Goal: Book appointment/travel/reservation

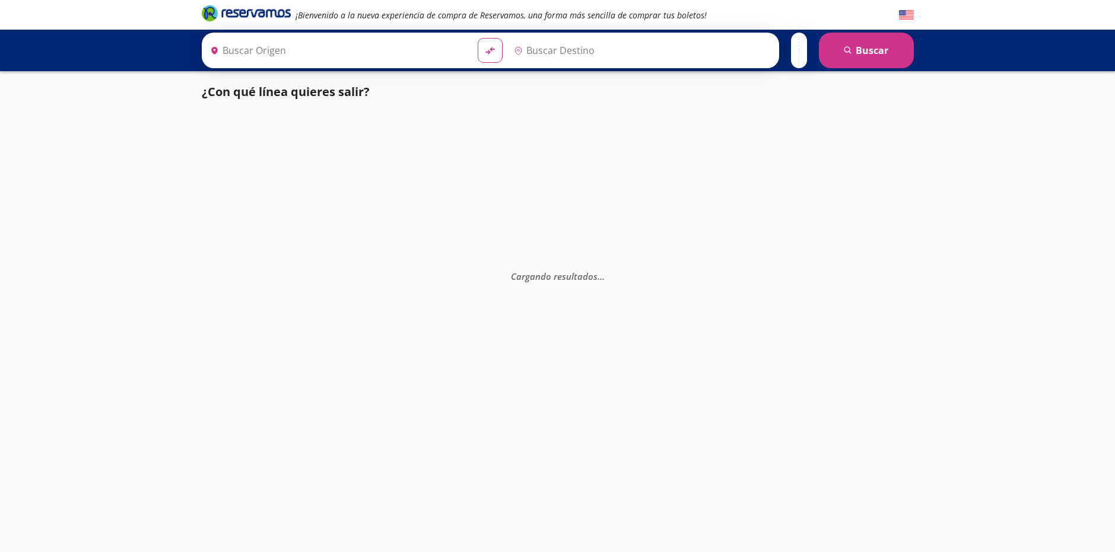
type input "[GEOGRAPHIC_DATA], [GEOGRAPHIC_DATA]"
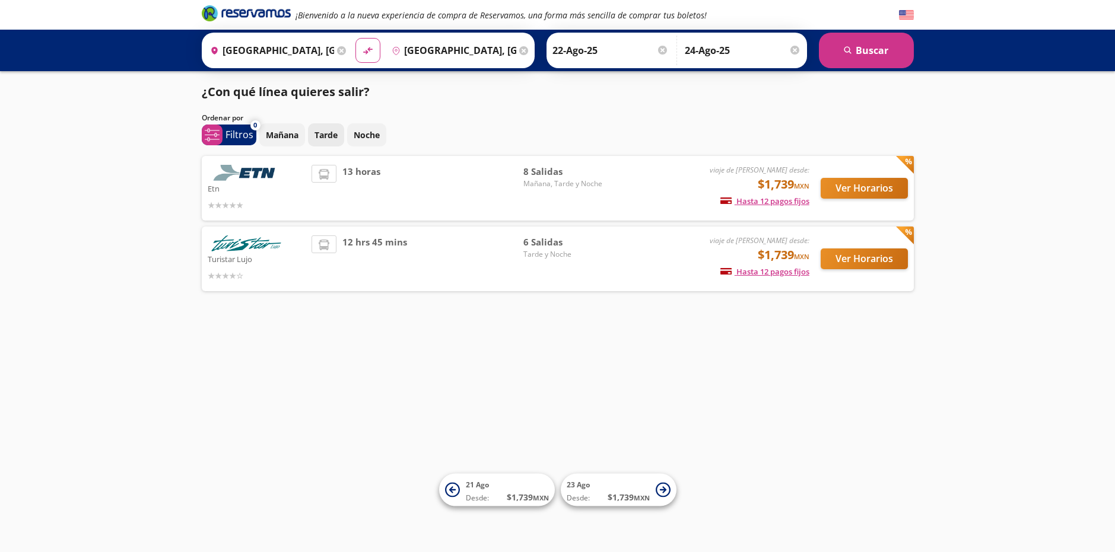
click at [337, 133] on p "Tarde" at bounding box center [325, 135] width 23 height 12
click at [276, 132] on p "Mañana" at bounding box center [282, 135] width 33 height 12
click at [344, 134] on button "Tarde" at bounding box center [326, 134] width 36 height 23
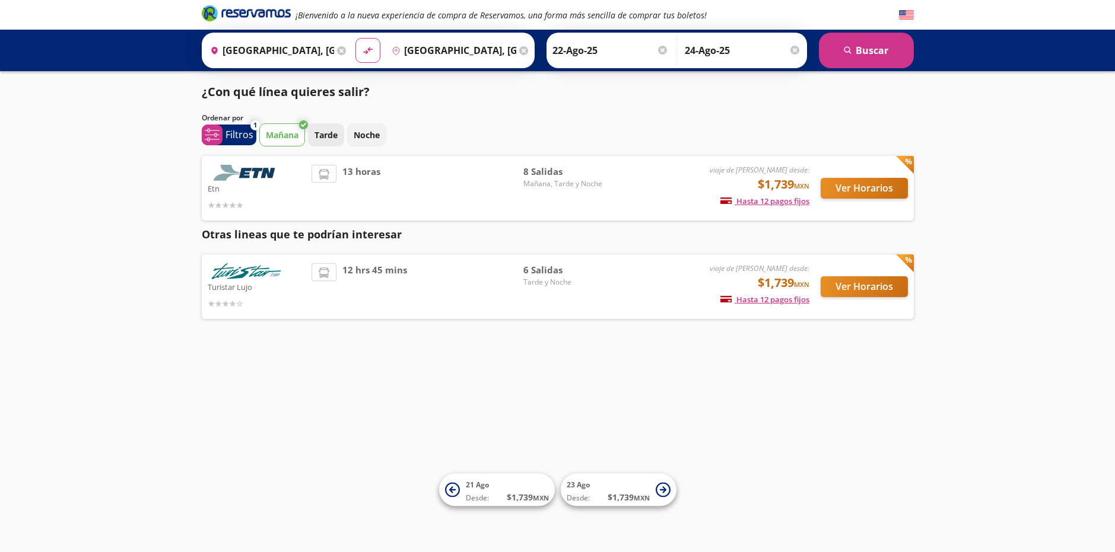
click at [326, 133] on p "Tarde" at bounding box center [325, 135] width 23 height 12
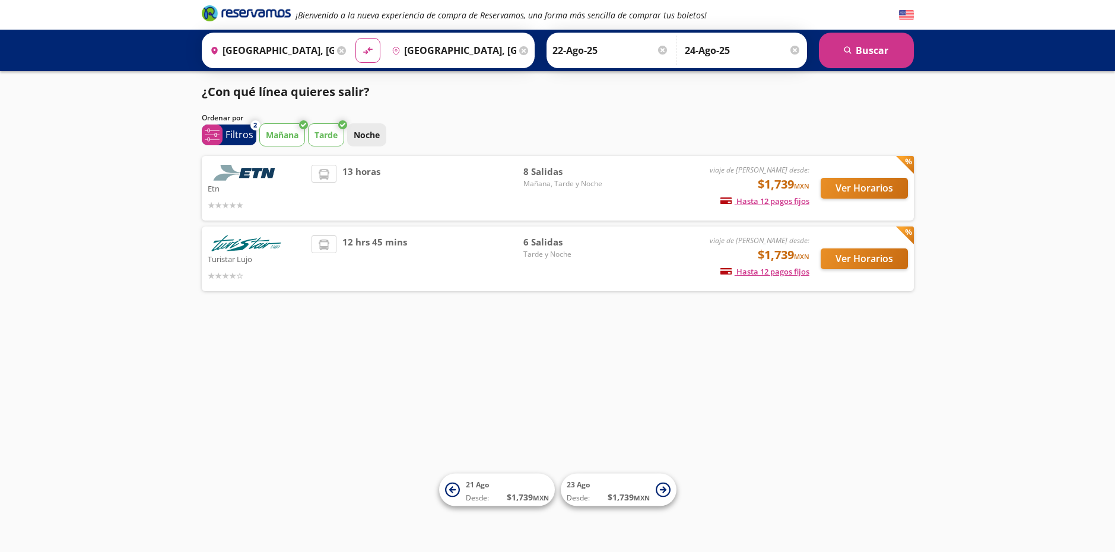
click at [373, 133] on p "Noche" at bounding box center [367, 135] width 26 height 12
click at [844, 189] on button "Ver Horarios" at bounding box center [864, 188] width 87 height 21
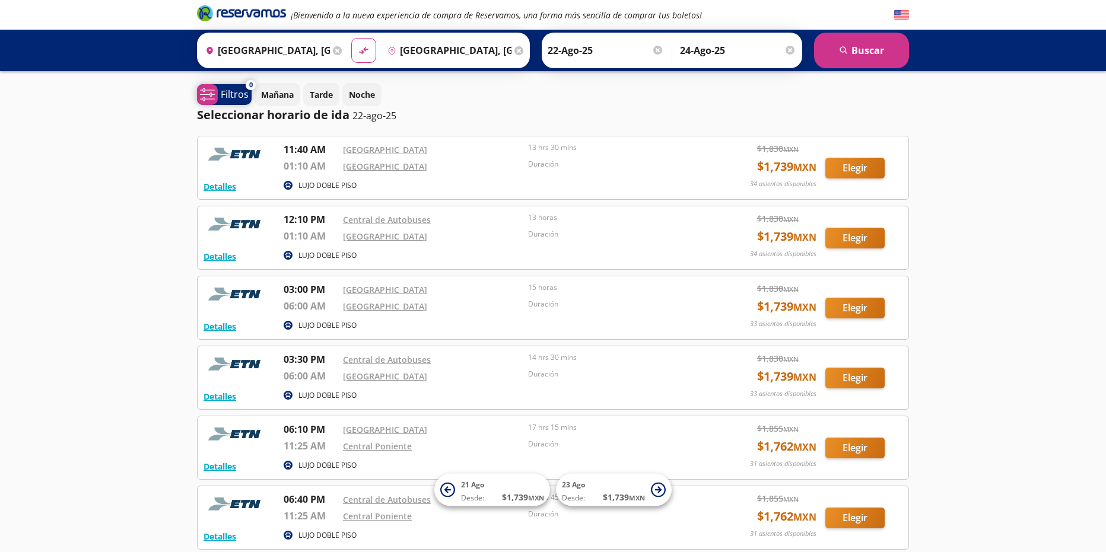
click at [231, 86] on span "system-uicons:filtering Filtros" at bounding box center [224, 94] width 55 height 21
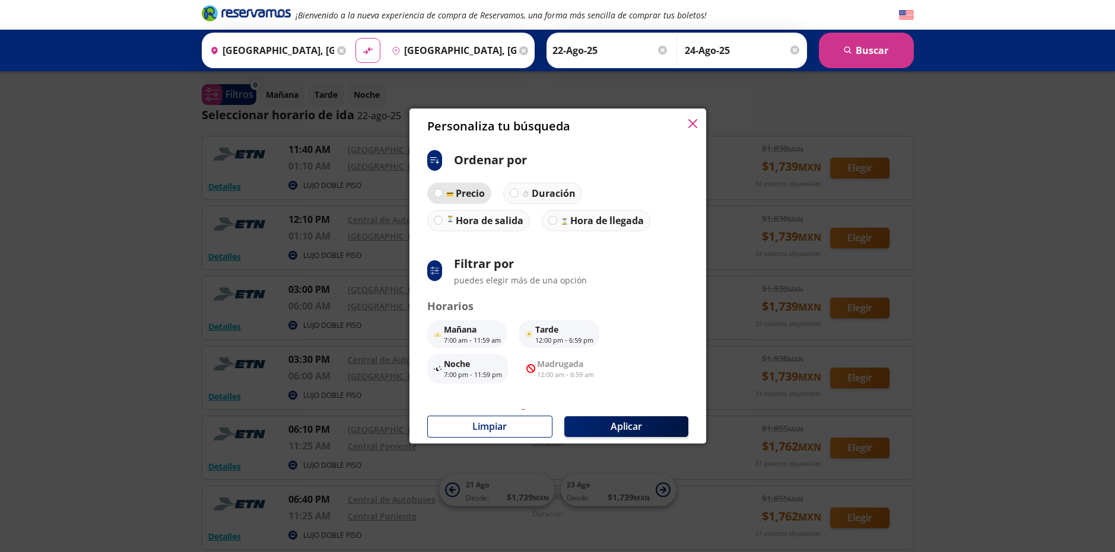
click at [460, 190] on p "Precio" at bounding box center [470, 193] width 29 height 14
click at [442, 190] on input "Precio" at bounding box center [438, 193] width 8 height 8
radio input "true"
click at [611, 427] on button "Aplicar" at bounding box center [626, 427] width 124 height 21
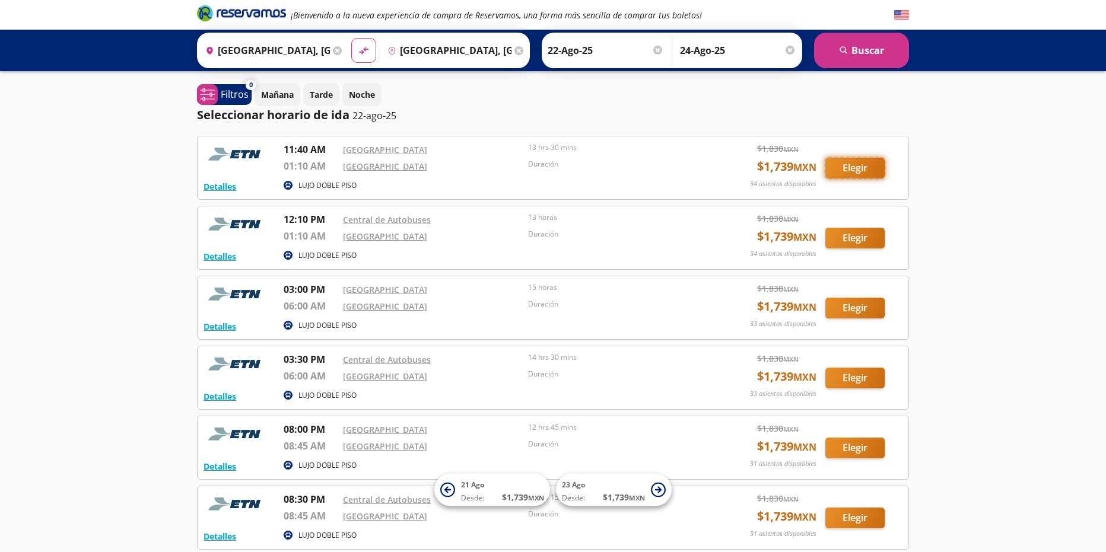
click at [850, 170] on button "Elegir" at bounding box center [854, 168] width 59 height 21
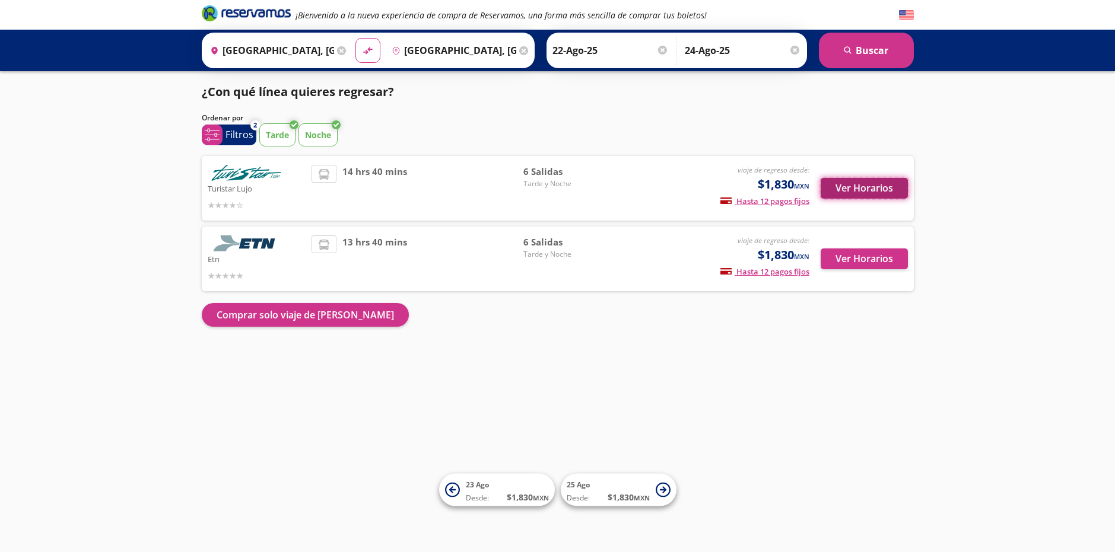
click at [879, 190] on button "Ver Horarios" at bounding box center [864, 188] width 87 height 21
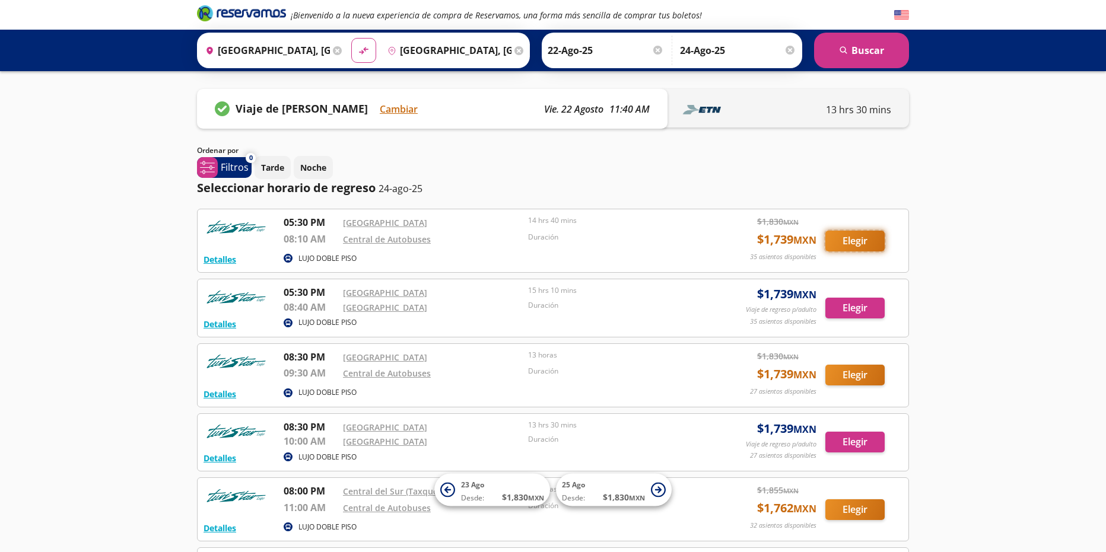
click at [863, 239] on button "Elegir" at bounding box center [854, 241] width 59 height 21
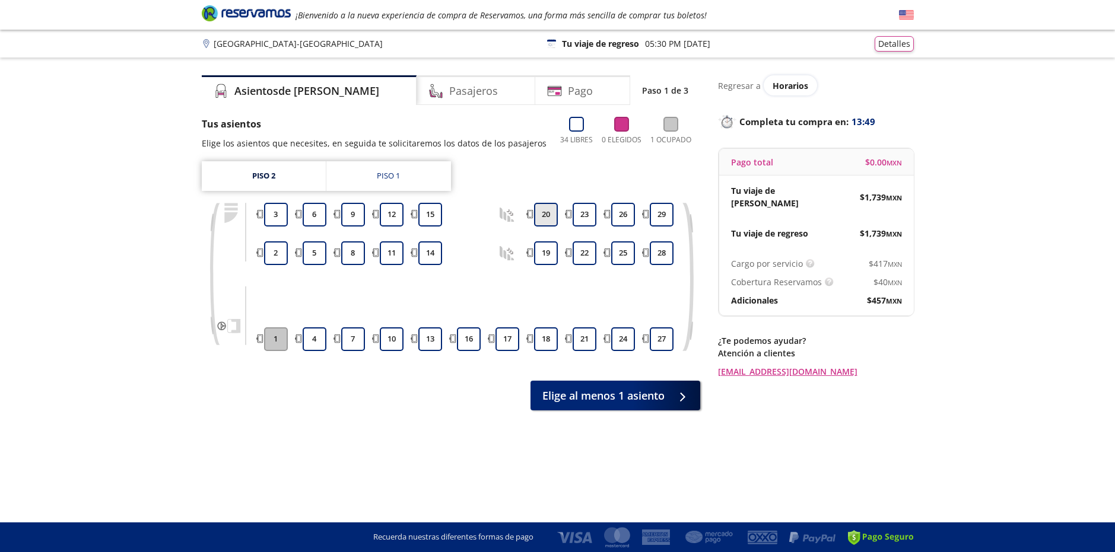
drag, startPoint x: 539, startPoint y: 252, endPoint x: 547, endPoint y: 205, distance: 47.0
click at [540, 251] on button "19" at bounding box center [546, 253] width 24 height 24
drag, startPoint x: 547, startPoint y: 205, endPoint x: 561, endPoint y: 208, distance: 13.9
click at [547, 206] on button "20" at bounding box center [546, 215] width 24 height 24
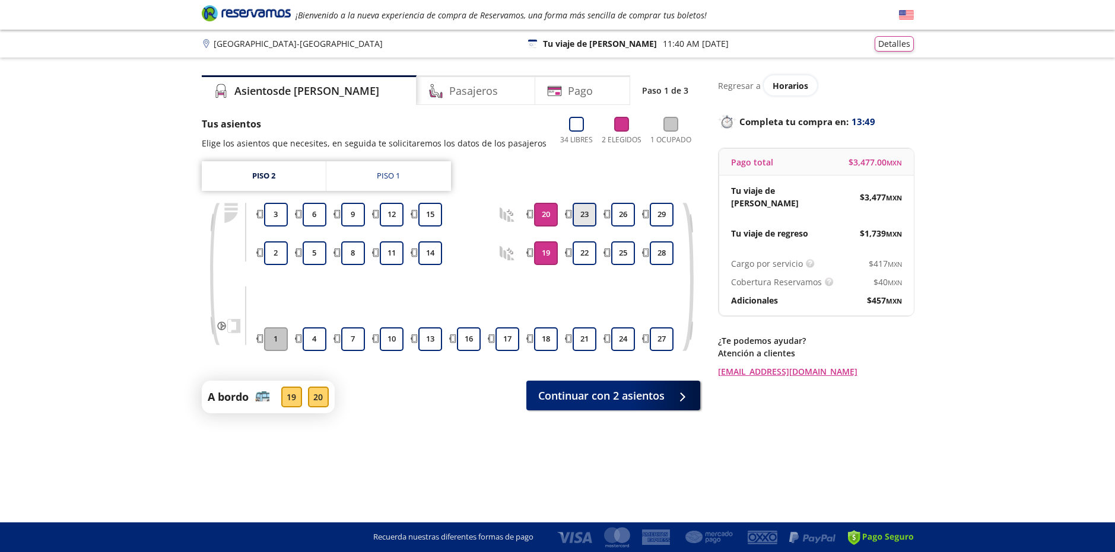
click at [595, 206] on button "23" at bounding box center [585, 215] width 24 height 24
